Goal: Task Accomplishment & Management: Manage account settings

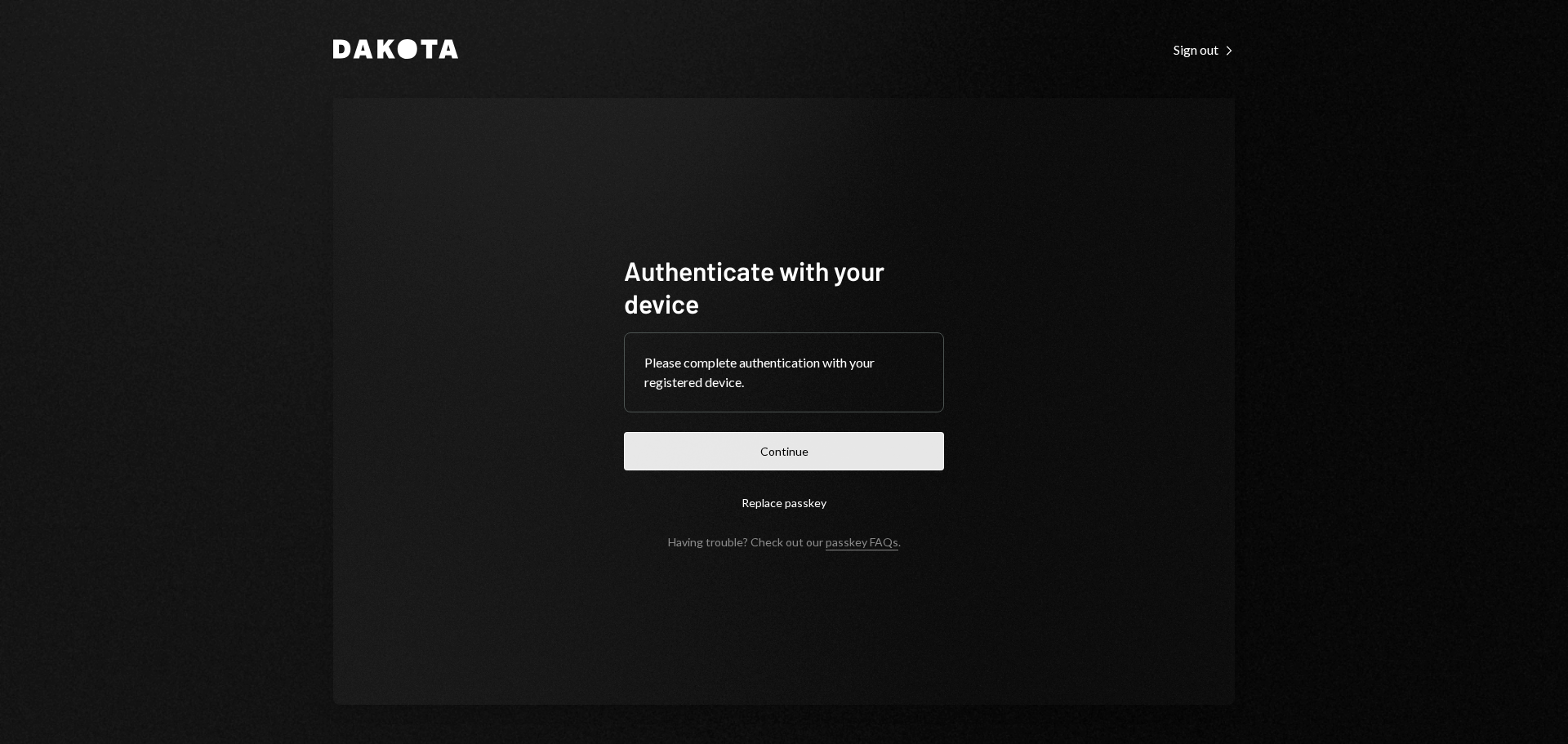
click at [772, 462] on button "Continue" at bounding box center [784, 451] width 320 height 39
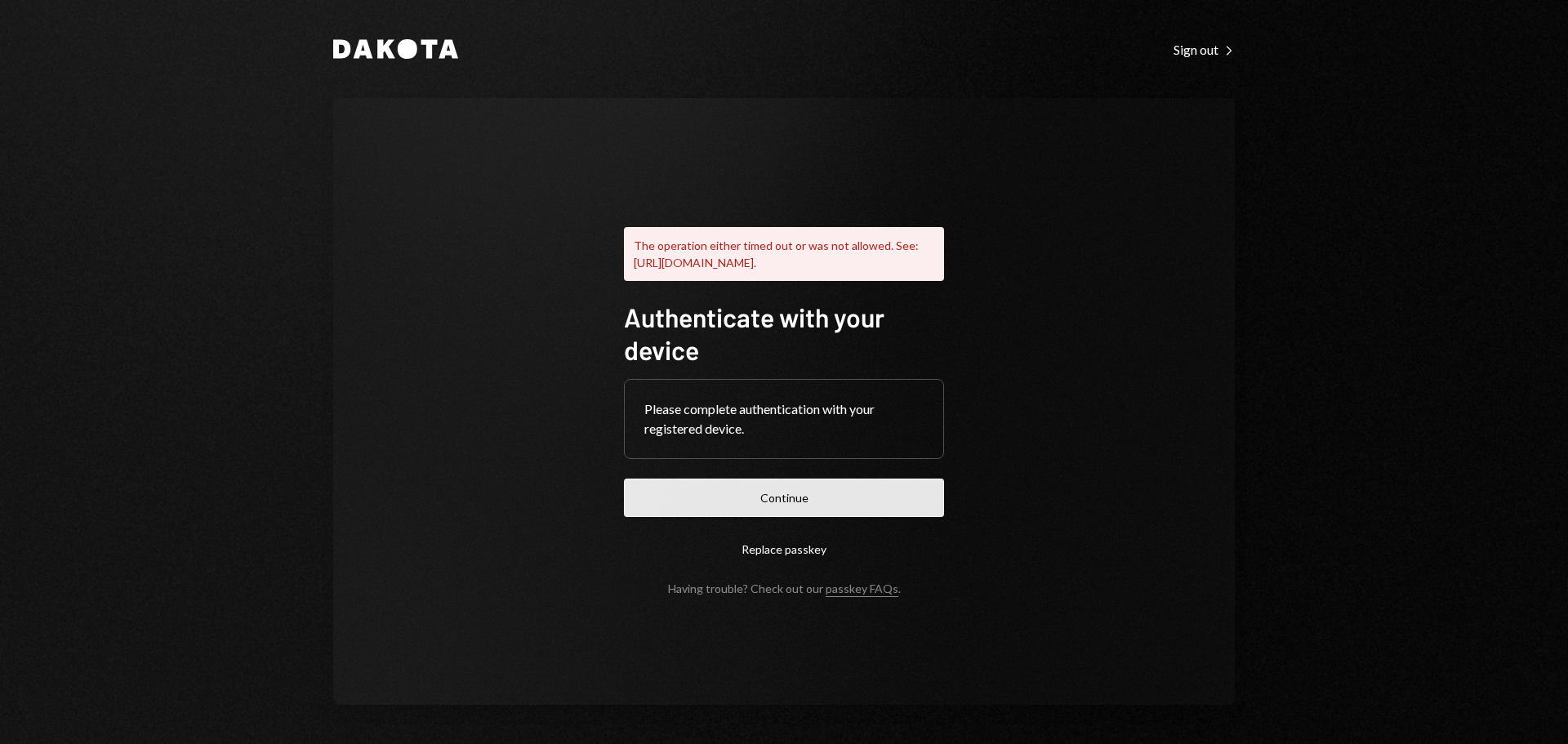
click at [770, 502] on button "Continue" at bounding box center [784, 498] width 320 height 39
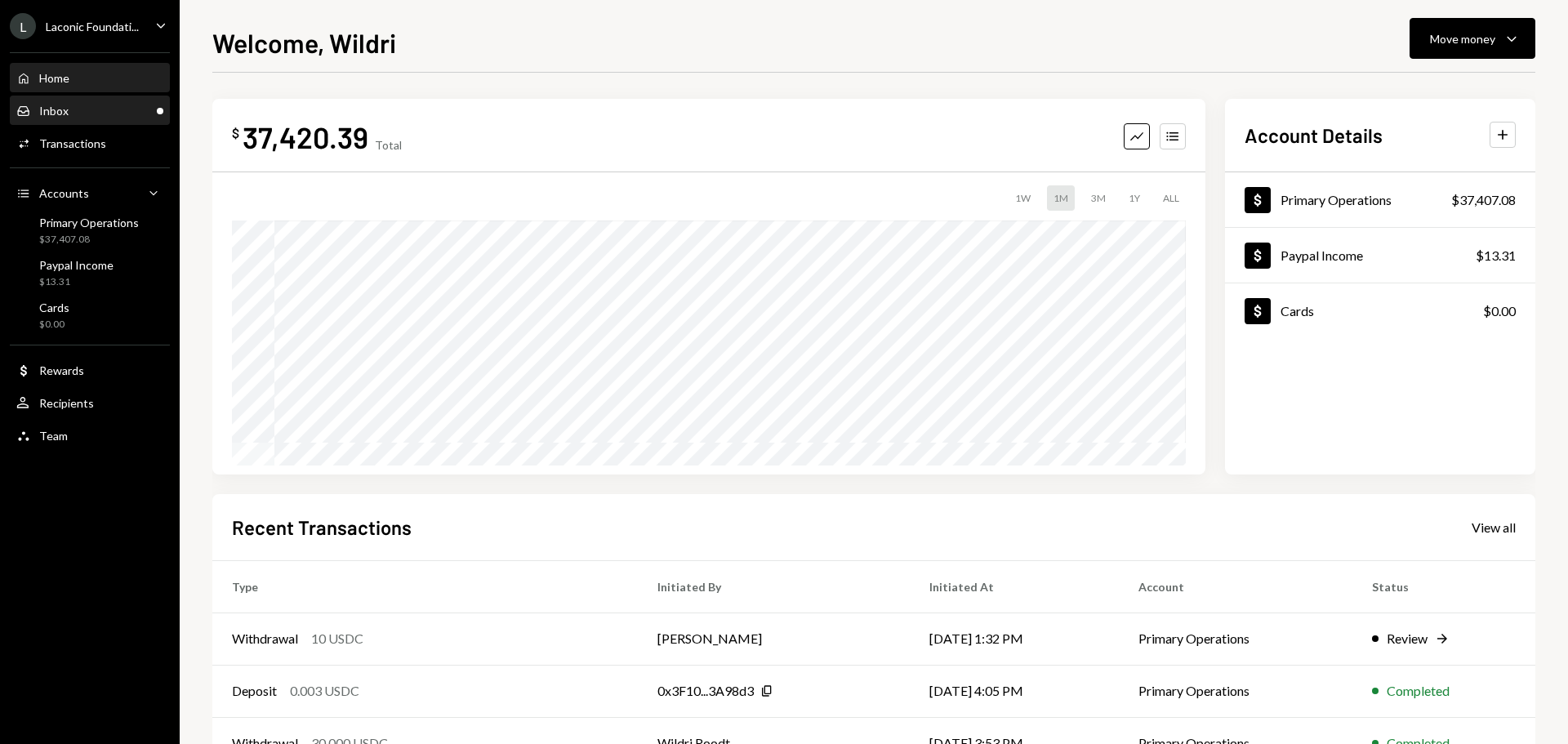
click at [53, 115] on div "Inbox" at bounding box center [54, 111] width 30 height 13
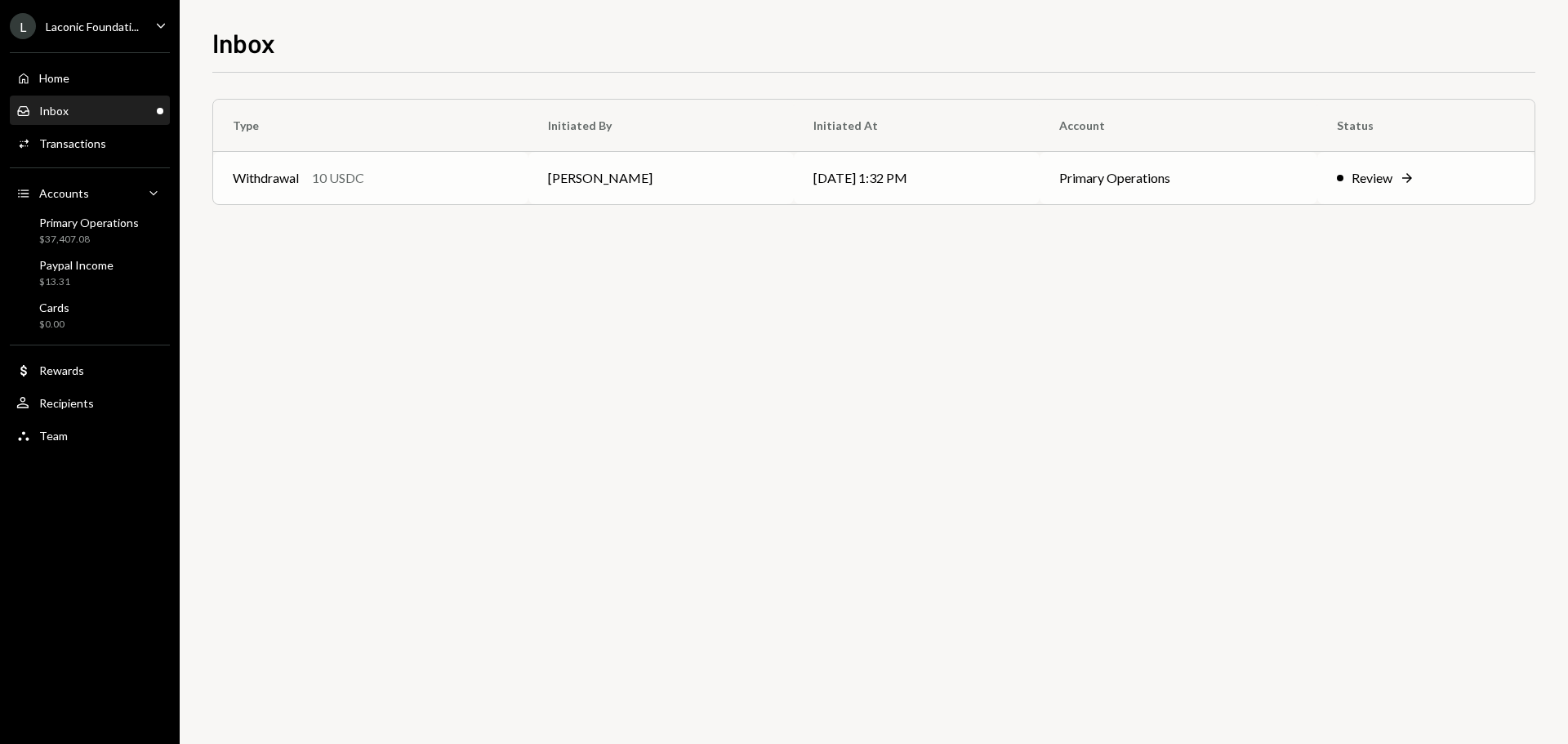
click at [458, 194] on td "Withdrawal 10 USDC" at bounding box center [370, 178] width 315 height 52
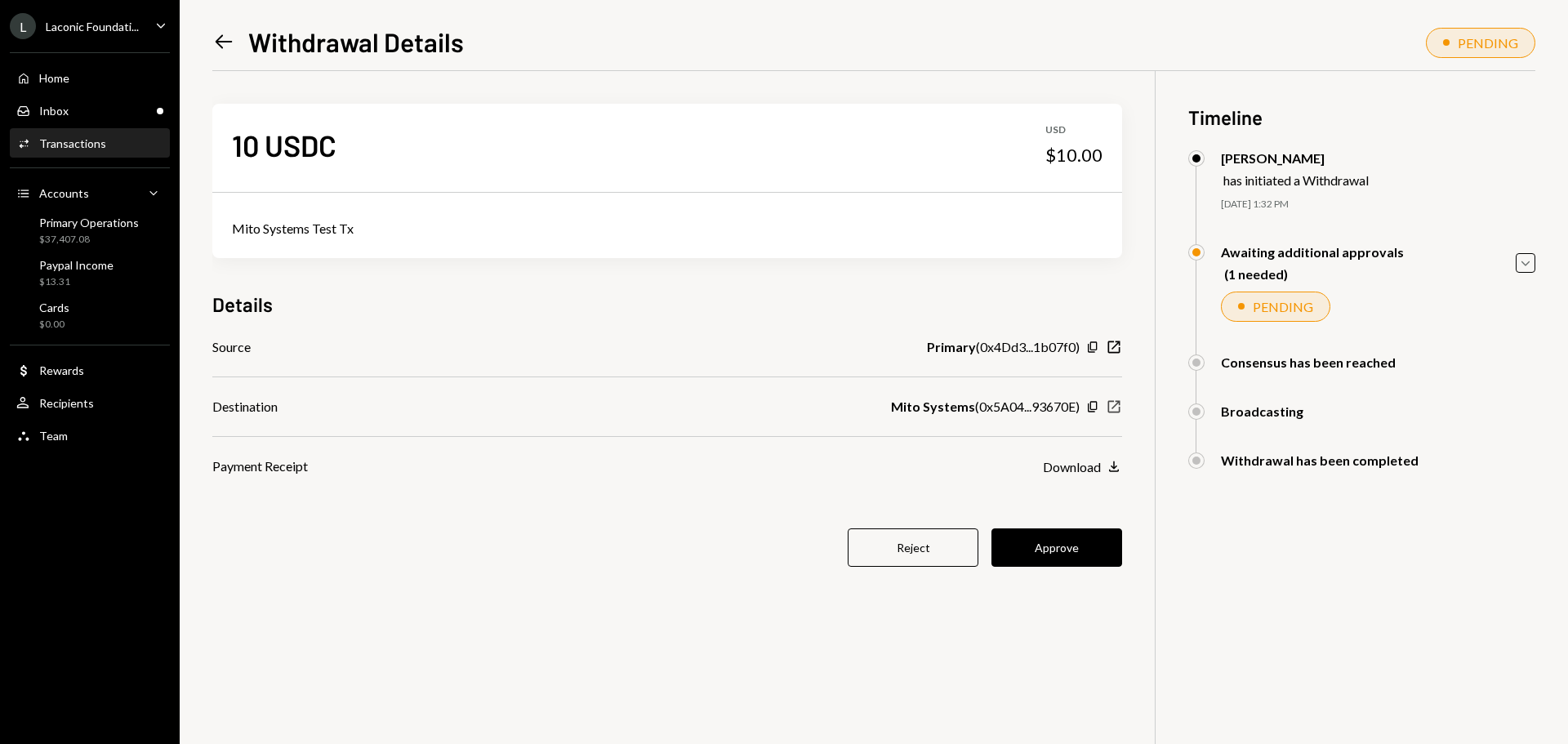
click at [1110, 411] on icon "New Window" at bounding box center [1113, 407] width 16 height 16
click at [1059, 554] on button "Approve" at bounding box center [1057, 547] width 131 height 39
